Goal: Navigation & Orientation: Find specific page/section

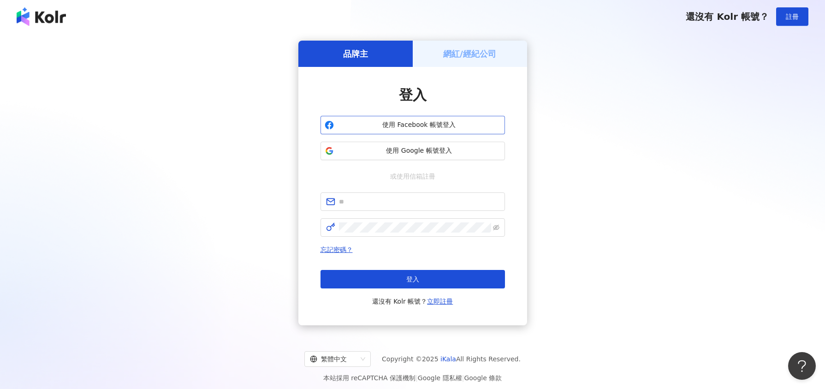
click at [418, 125] on span "使用 Facebook 帳號登入" at bounding box center [419, 124] width 163 height 9
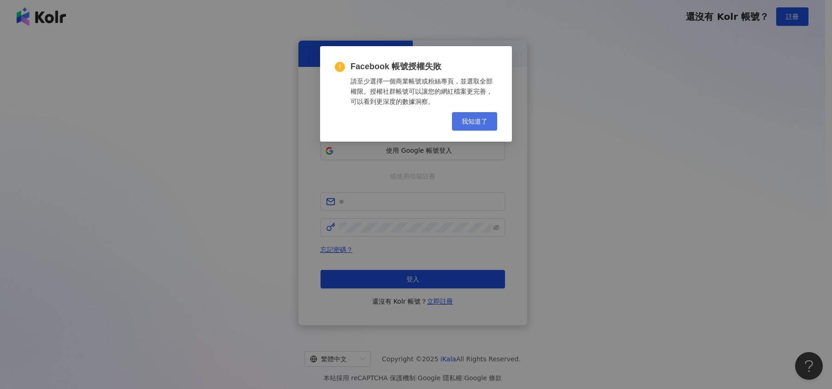
click at [475, 118] on span "我知道了" at bounding box center [475, 121] width 26 height 7
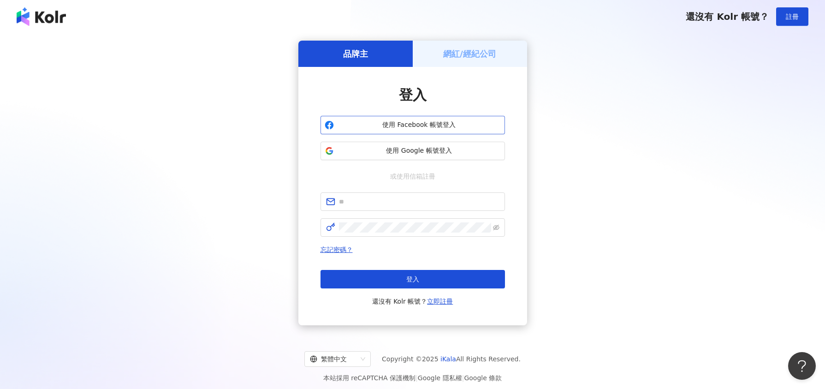
click at [434, 126] on span "使用 Facebook 帳號登入" at bounding box center [419, 124] width 163 height 9
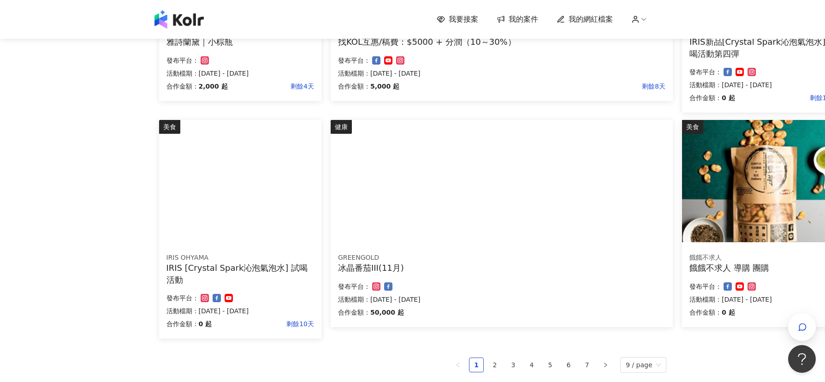
scroll to position [415, 0]
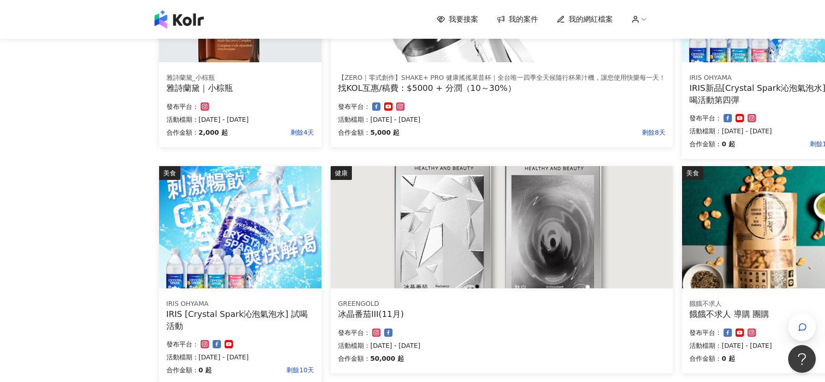
drag, startPoint x: 607, startPoint y: 163, endPoint x: 400, endPoint y: 162, distance: 206.2
click at [400, 162] on div "健康 【ZERO｜零式創作】SHAKE+ PRO 健康搖搖果昔杯｜全台唯一四季全天候隨行杯果汁機，讓您使用快樂每一天！ 找KOL互惠/稿費：$5000 + 分…" at bounding box center [502, 53] width 352 height 226
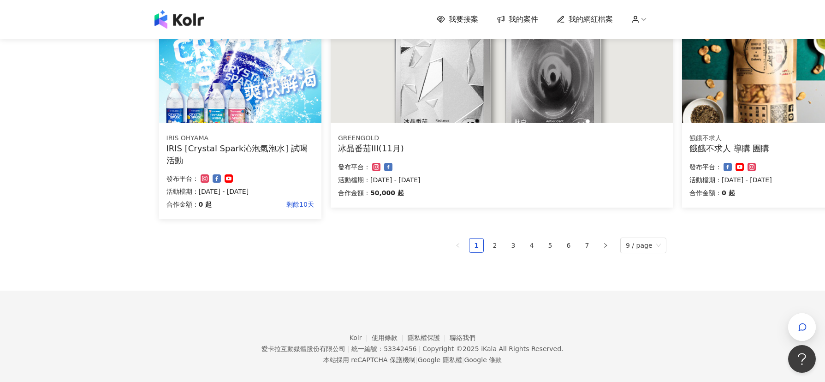
scroll to position [592, 0]
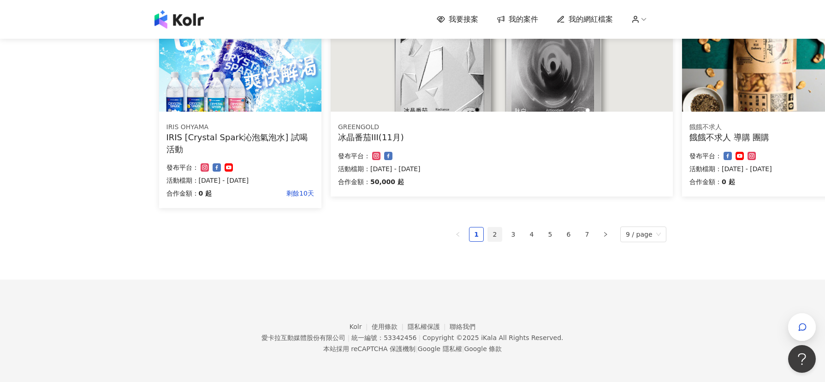
click at [491, 233] on link "2" at bounding box center [495, 234] width 14 height 14
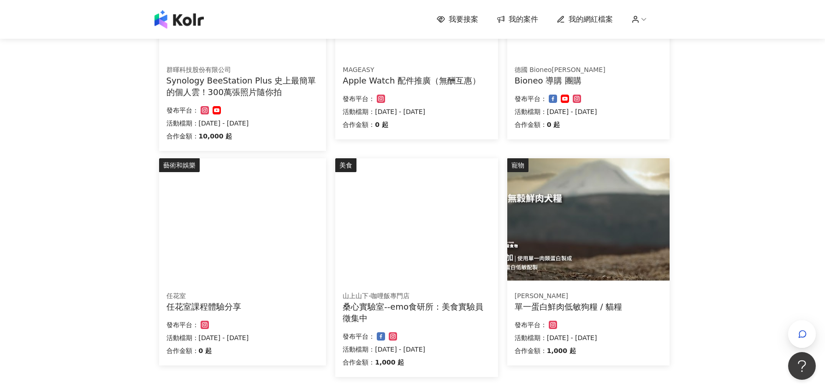
scroll to position [554, 0]
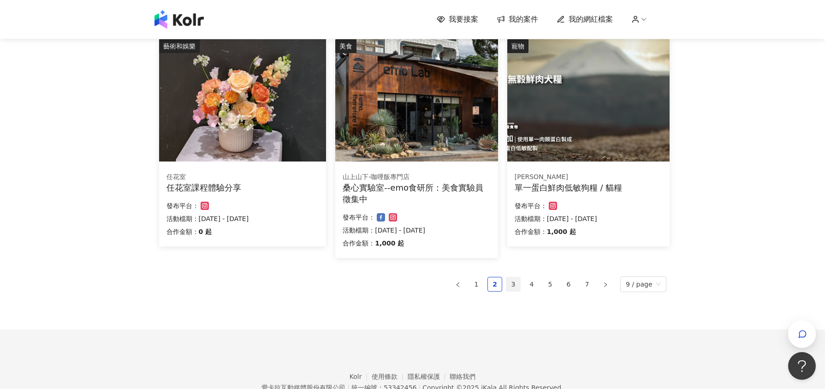
click at [515, 284] on link "3" at bounding box center [514, 284] width 14 height 14
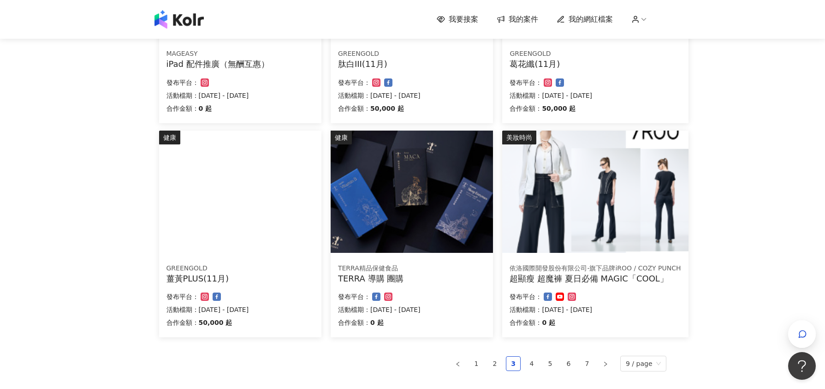
scroll to position [461, 0]
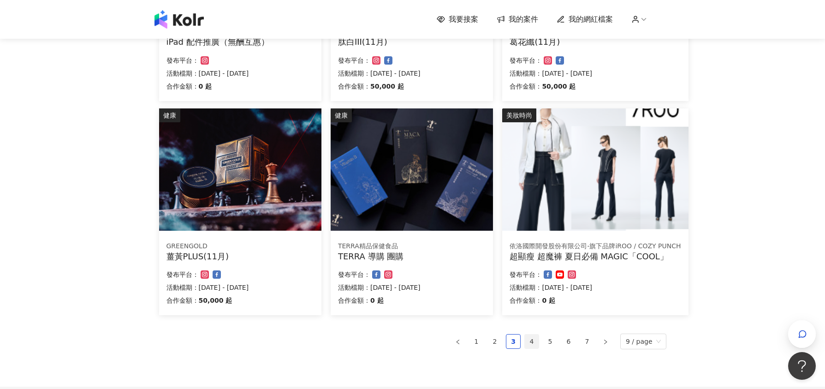
click at [533, 343] on link "4" at bounding box center [532, 341] width 14 height 14
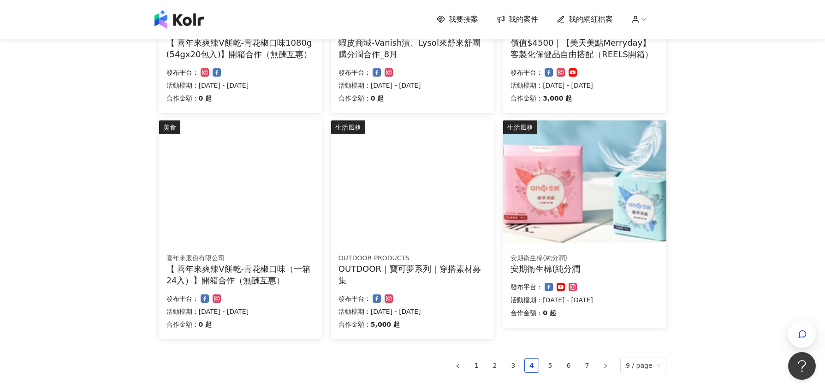
scroll to position [473, 0]
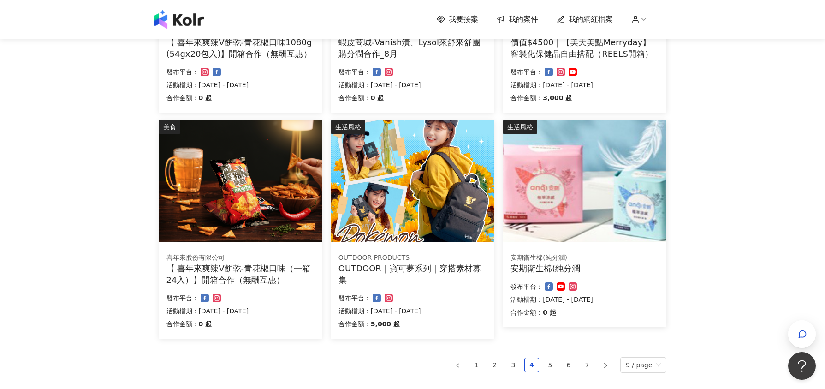
click at [388, 192] on img at bounding box center [412, 181] width 163 height 122
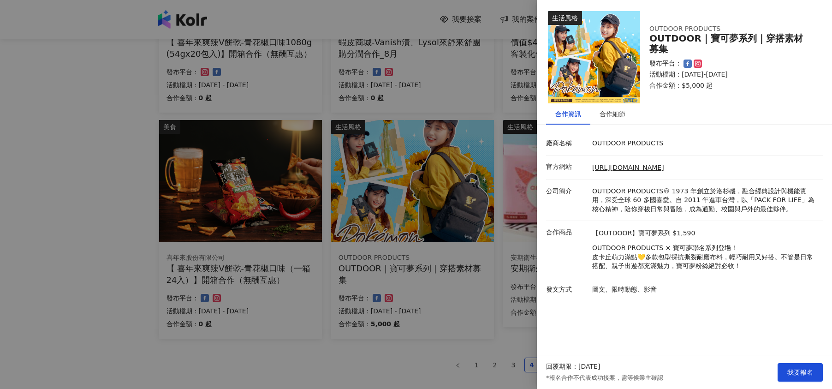
click at [452, 329] on div at bounding box center [416, 194] width 832 height 389
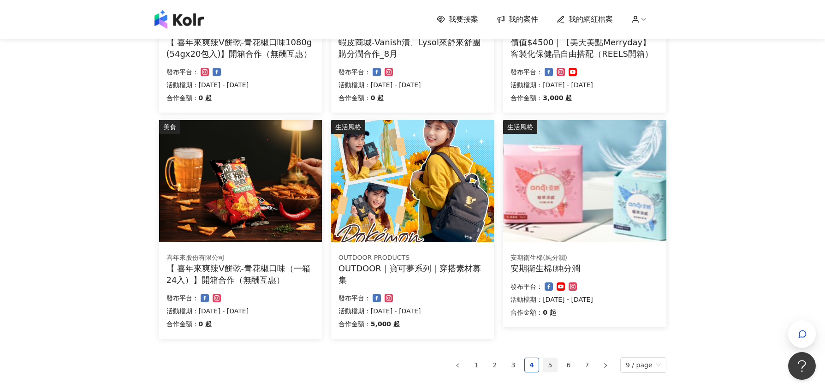
click at [555, 367] on link "5" at bounding box center [550, 365] width 14 height 14
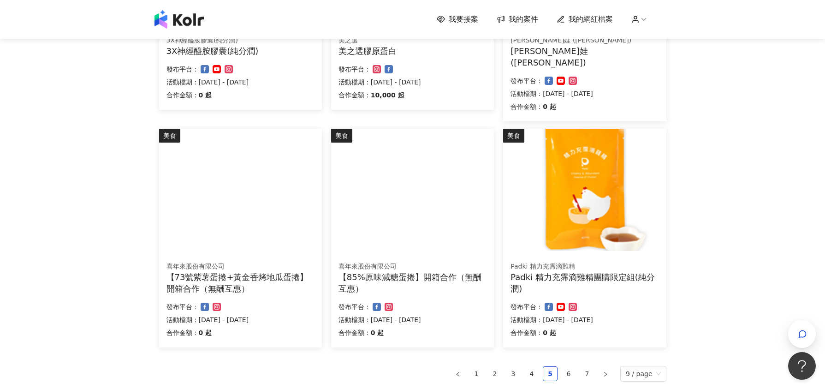
scroll to position [519, 0]
